Goal: Task Accomplishment & Management: Use online tool/utility

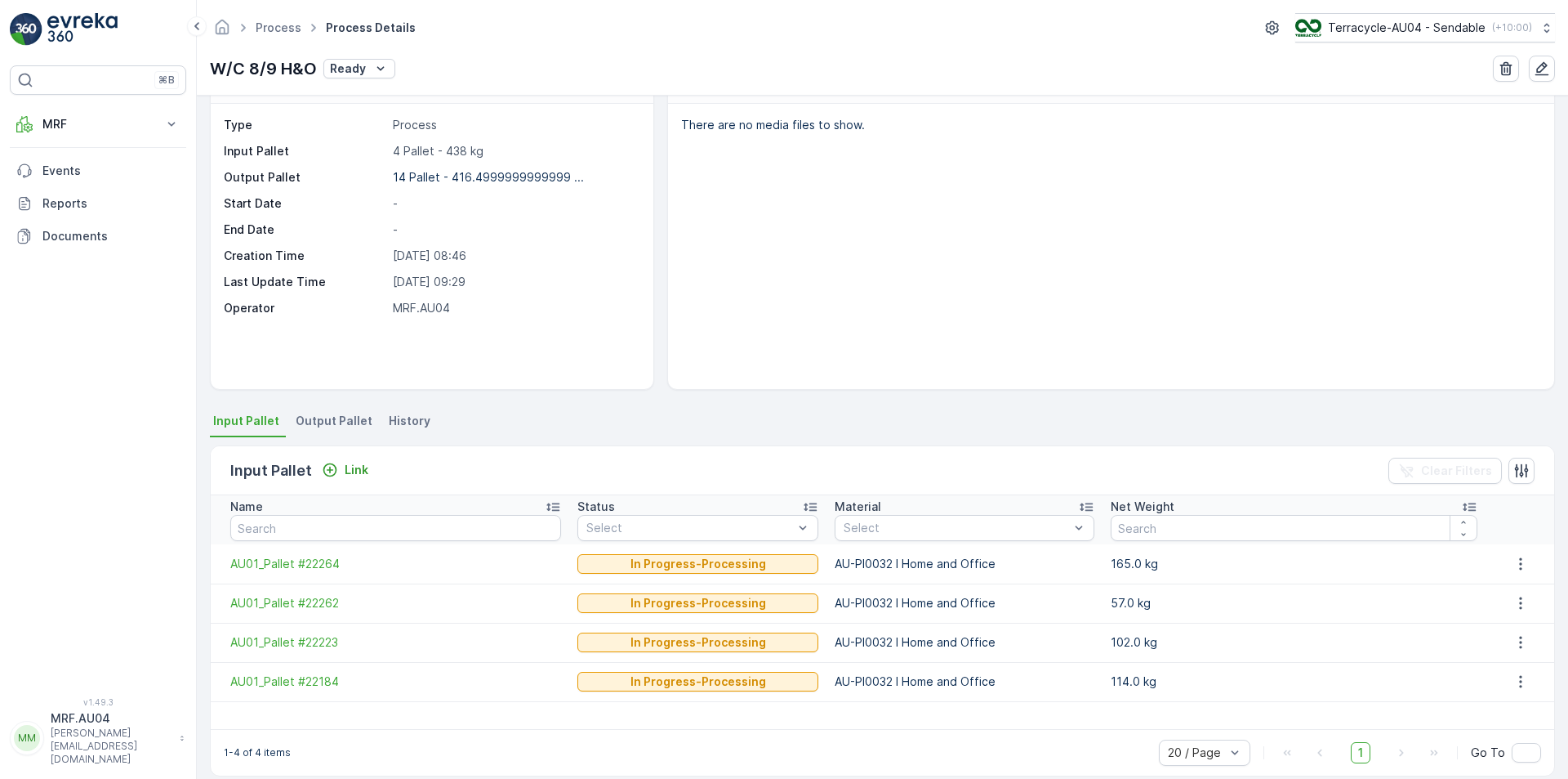
scroll to position [65, 0]
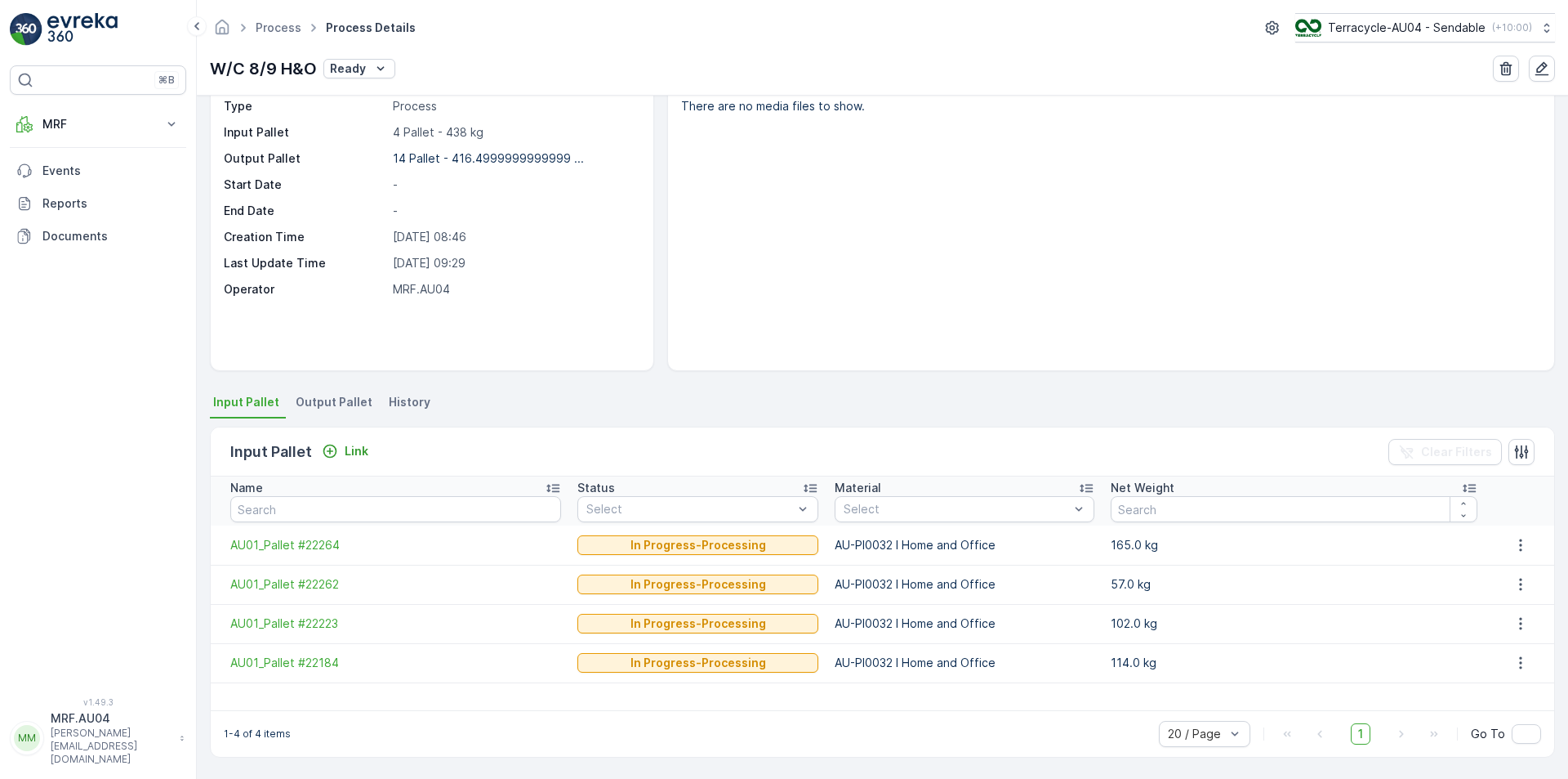
click at [292, 400] on li "Output Pallet" at bounding box center [335, 404] width 86 height 28
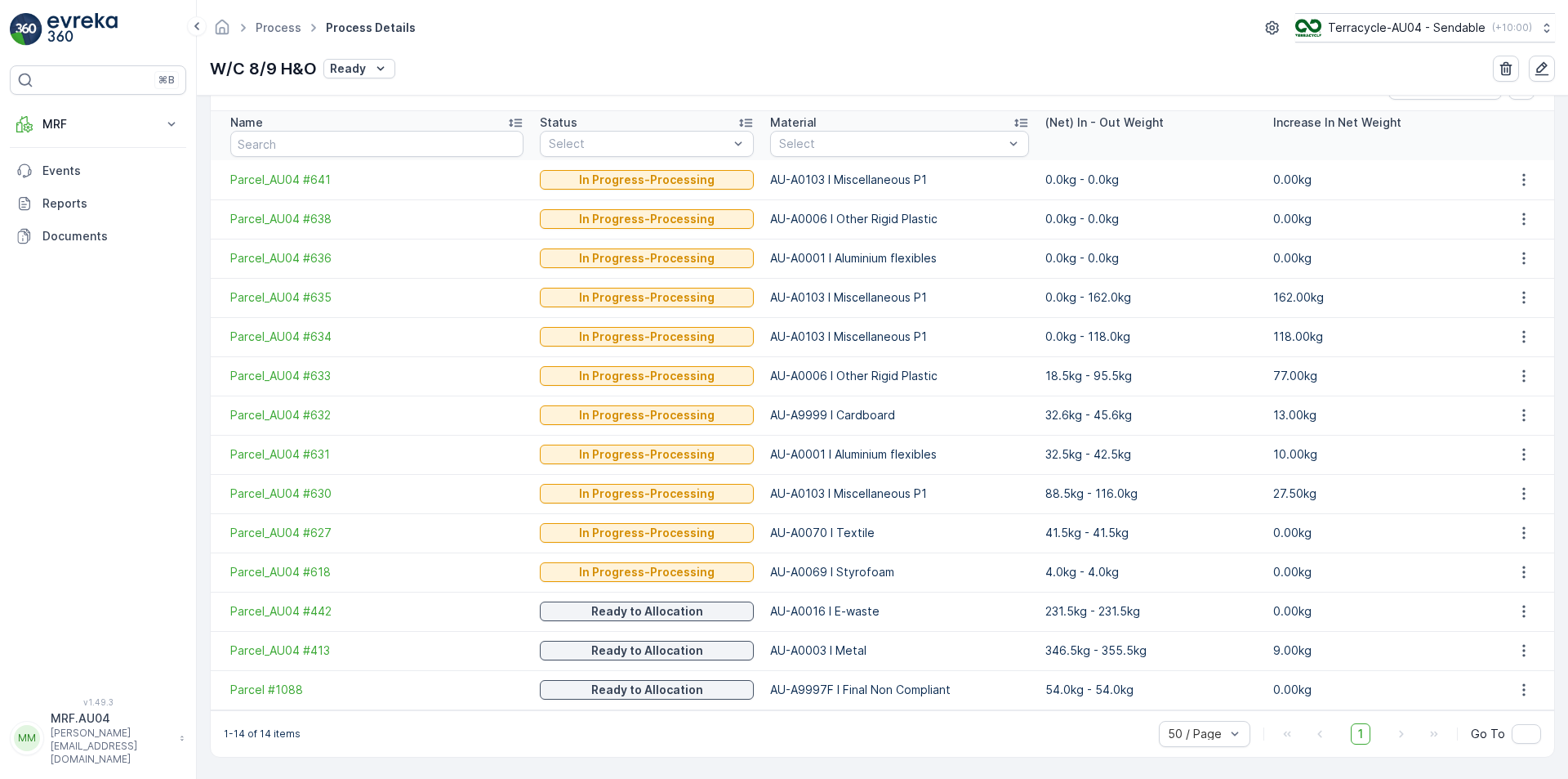
scroll to position [185, 0]
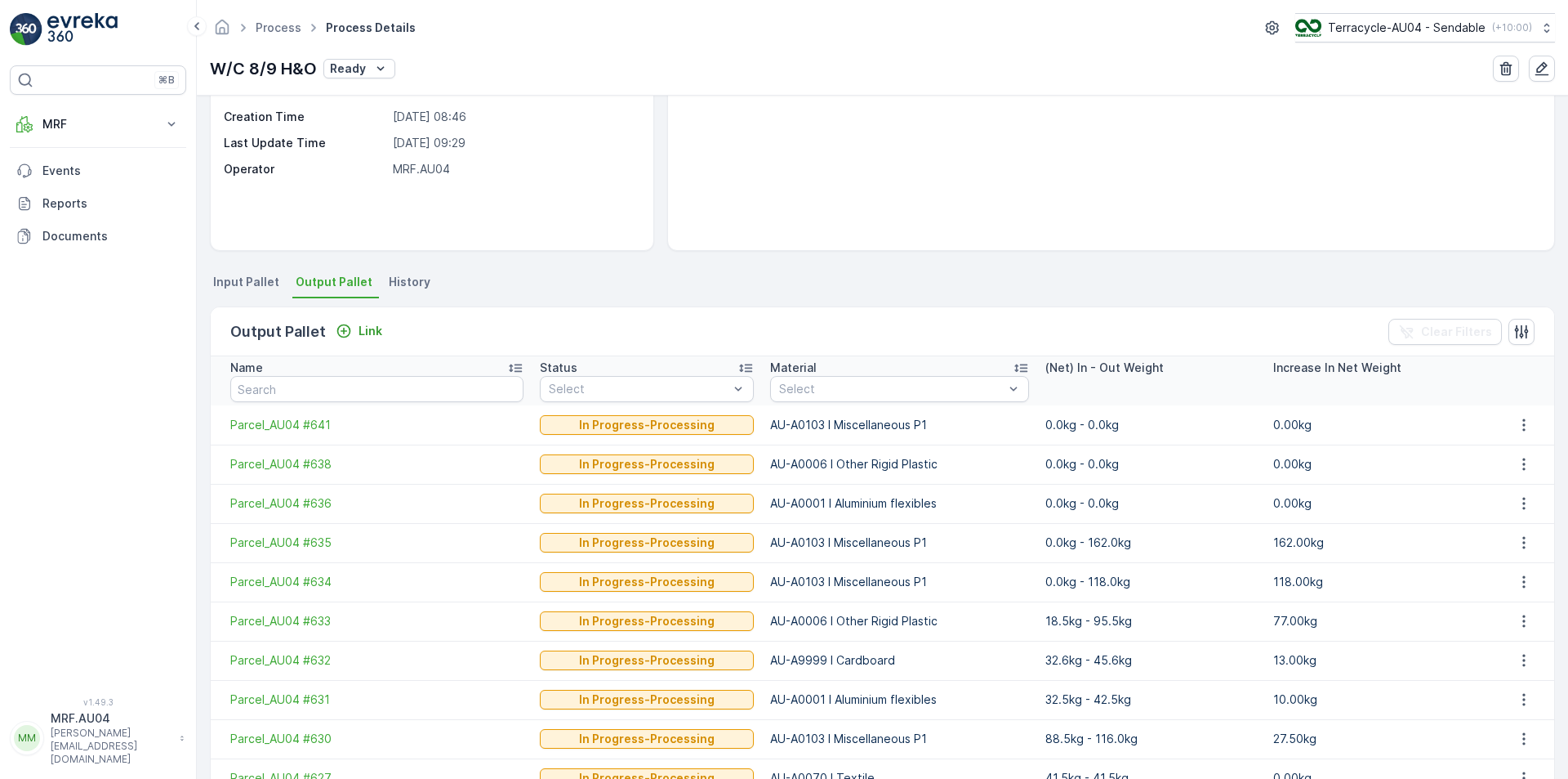
click at [368, 341] on div "Link" at bounding box center [359, 330] width 60 height 20
click at [368, 331] on p "Link" at bounding box center [370, 330] width 23 height 16
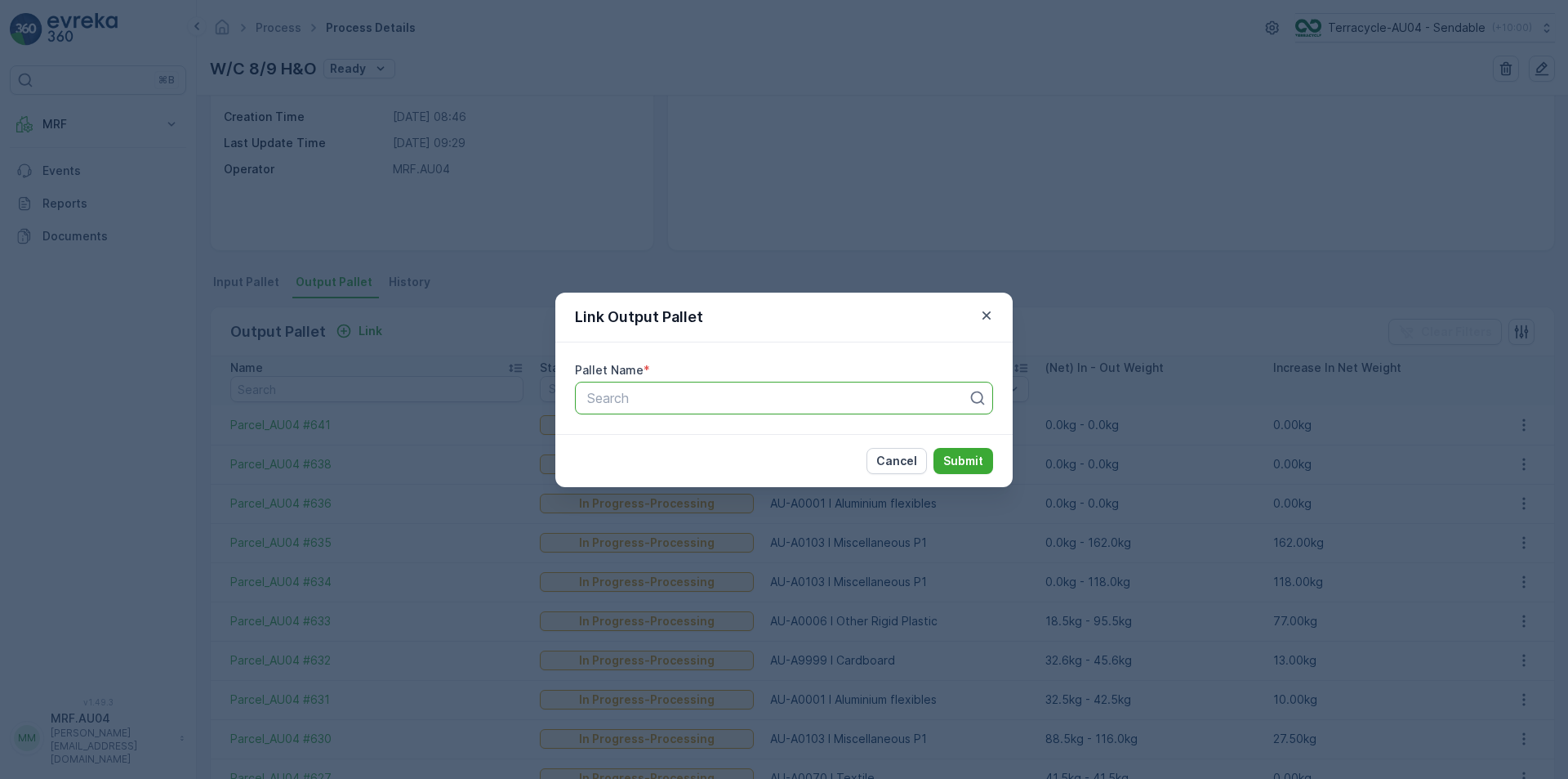
click at [797, 391] on div at bounding box center [778, 397] width 384 height 15
paste input "Parcel_AU04 #642"
type input "Parcel_AU04 #642"
click at [775, 439] on div "Parcel_AU04 #642" at bounding box center [784, 437] width 399 height 15
click at [970, 465] on p "Submit" at bounding box center [963, 460] width 40 height 16
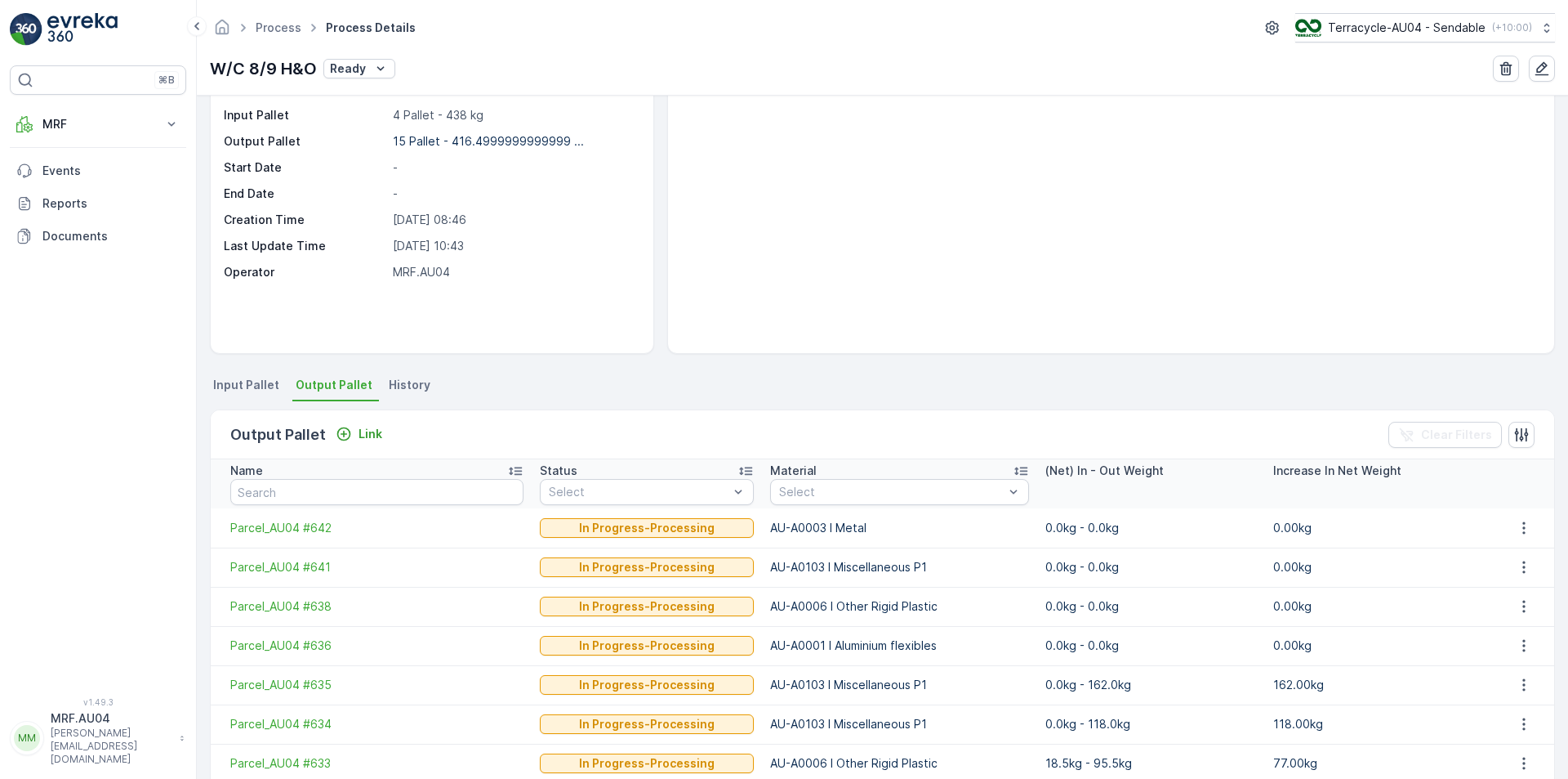
scroll to position [21, 0]
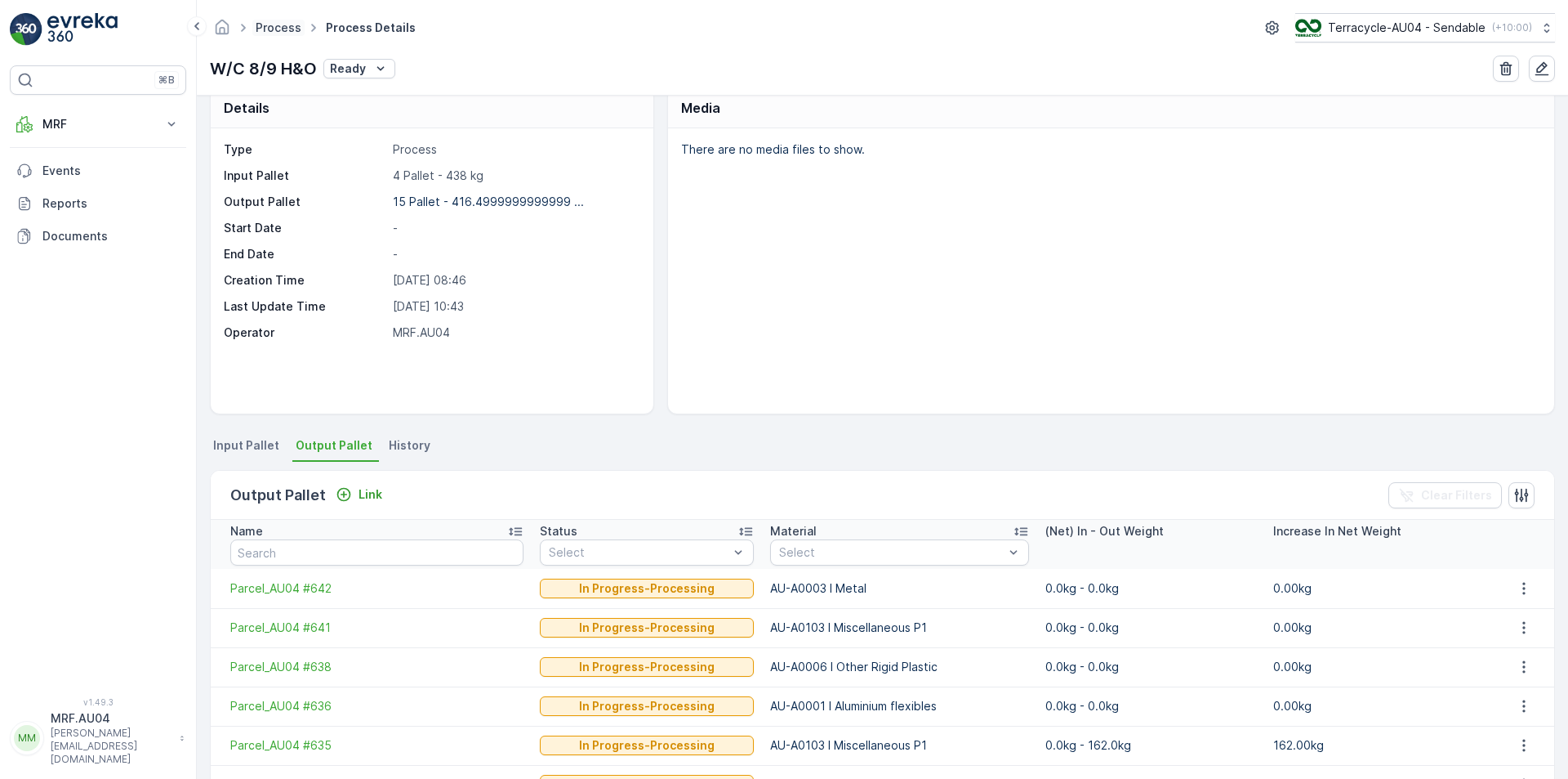
click at [290, 30] on link "Process" at bounding box center [278, 27] width 46 height 14
